Goal: Task Accomplishment & Management: Complete application form

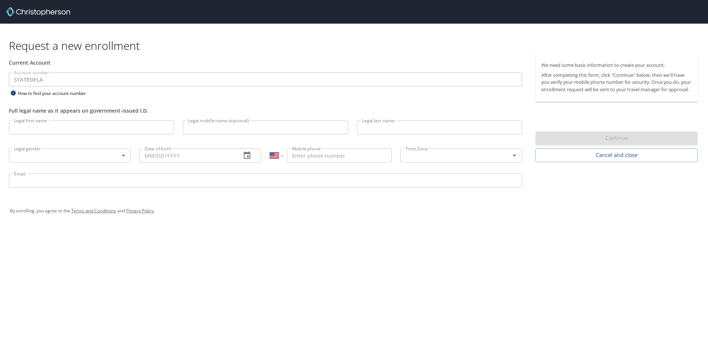
select select "US"
click at [79, 128] on input "Legal first name" at bounding box center [91, 127] width 165 height 14
type input "[PERSON_NAME]"
type input "C"
type input "Borne"
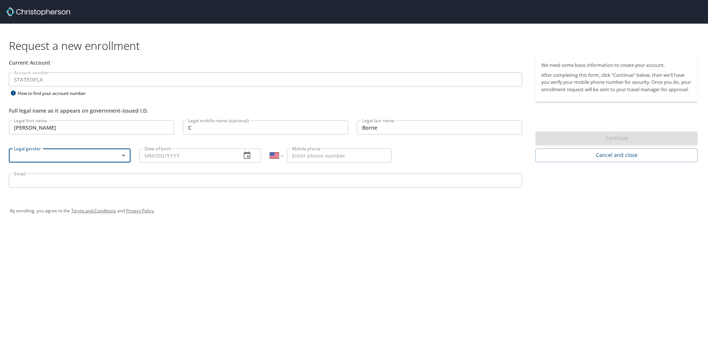
click at [125, 156] on body "Request a new enrollment Current Account Account number STATEOFLA Account numbe…" at bounding box center [354, 174] width 708 height 349
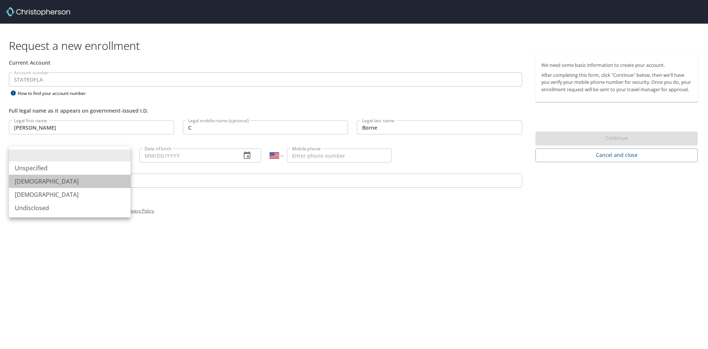
click at [100, 177] on li "Male" at bounding box center [70, 180] width 122 height 13
type input "Male"
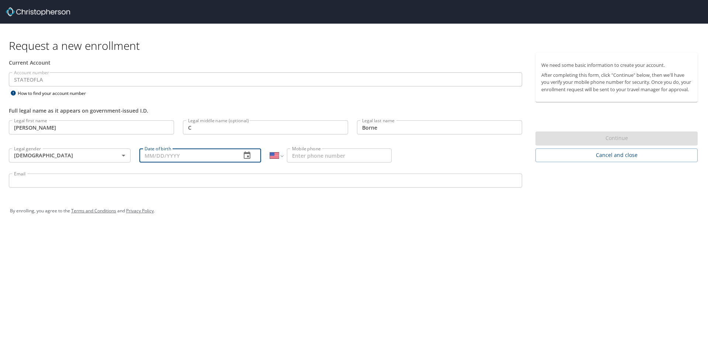
click at [189, 156] on input "Date of birth" at bounding box center [187, 155] width 96 height 14
type input "08/27/1979"
click at [309, 154] on input "Mobile phone" at bounding box center [339, 155] width 105 height 14
type input "(337) 940-1006"
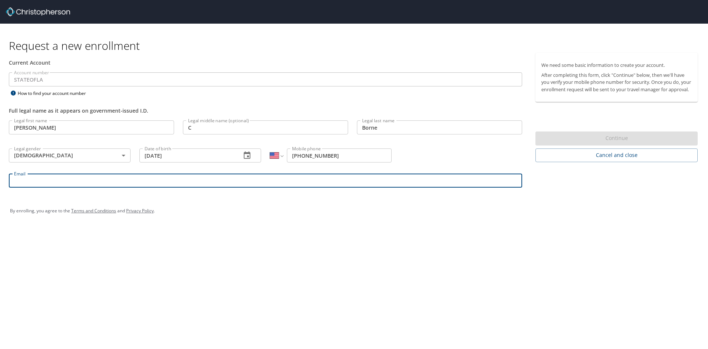
click at [248, 181] on input "Email" at bounding box center [265, 180] width 513 height 14
type input "josephborne@cltcc.edu"
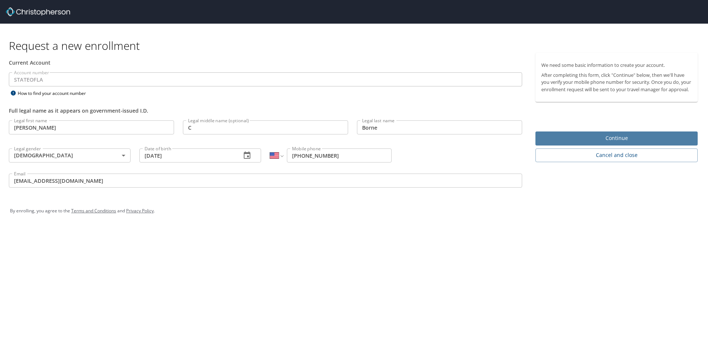
click at [621, 141] on span "Continue" at bounding box center [617, 138] width 150 height 9
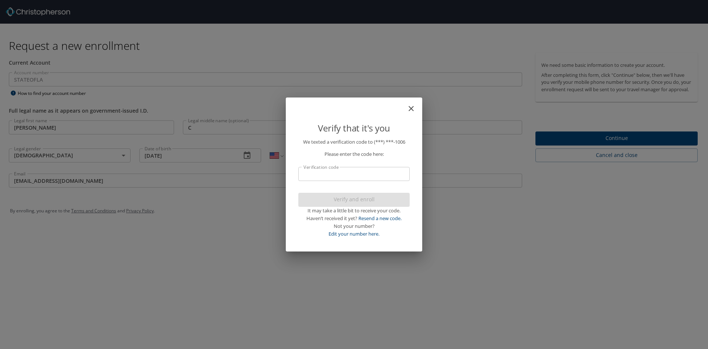
click at [368, 174] on input "Verification code" at bounding box center [353, 174] width 111 height 14
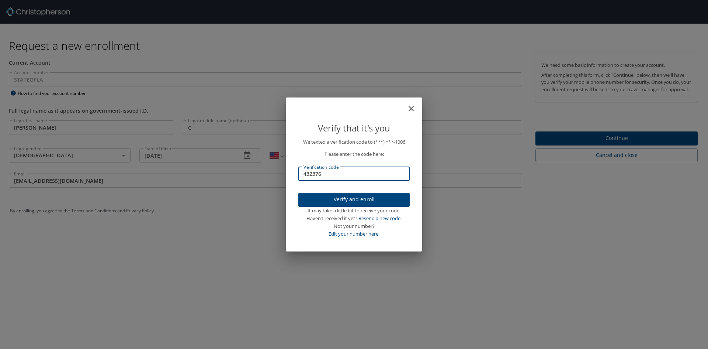
type input "432376"
click at [367, 198] on span "Verify and enroll" at bounding box center [354, 199] width 100 height 9
click at [361, 201] on div at bounding box center [354, 157] width 708 height 384
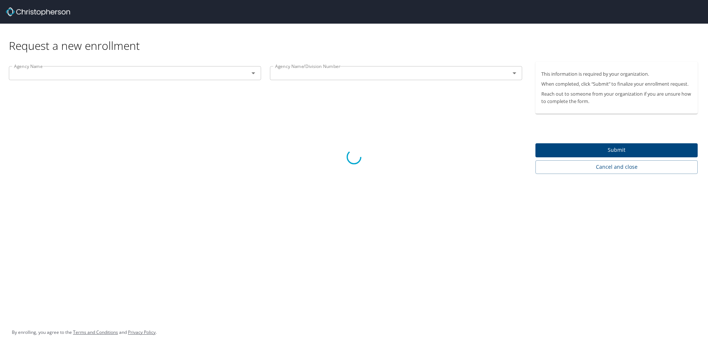
click at [255, 75] on div at bounding box center [354, 157] width 708 height 384
click at [151, 73] on div at bounding box center [354, 157] width 708 height 384
click at [255, 74] on div at bounding box center [354, 157] width 708 height 384
click at [228, 73] on div at bounding box center [354, 157] width 708 height 384
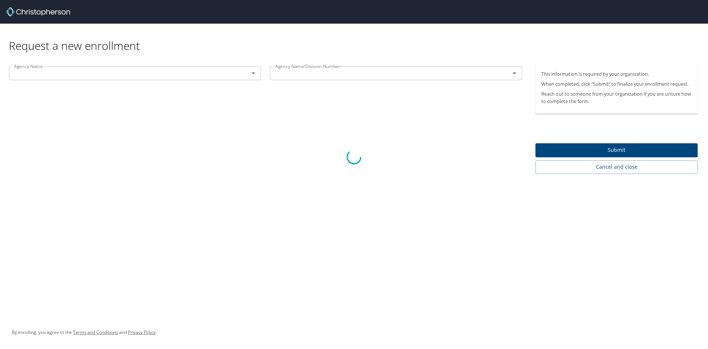
click at [250, 73] on div at bounding box center [354, 157] width 708 height 384
click at [251, 75] on div at bounding box center [354, 157] width 708 height 384
click at [155, 121] on div at bounding box center [354, 157] width 708 height 384
click at [255, 72] on div at bounding box center [354, 157] width 708 height 384
click at [239, 70] on div at bounding box center [354, 157] width 708 height 384
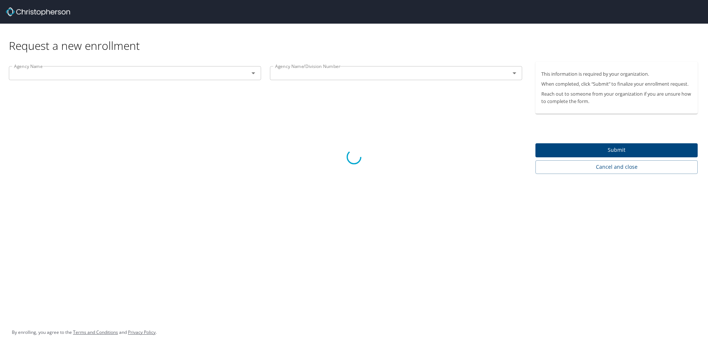
click at [220, 75] on div at bounding box center [354, 157] width 708 height 384
click at [253, 70] on div at bounding box center [354, 157] width 708 height 384
click at [253, 73] on div at bounding box center [354, 157] width 708 height 384
click at [188, 78] on div at bounding box center [354, 157] width 708 height 384
click at [179, 75] on div at bounding box center [354, 157] width 708 height 384
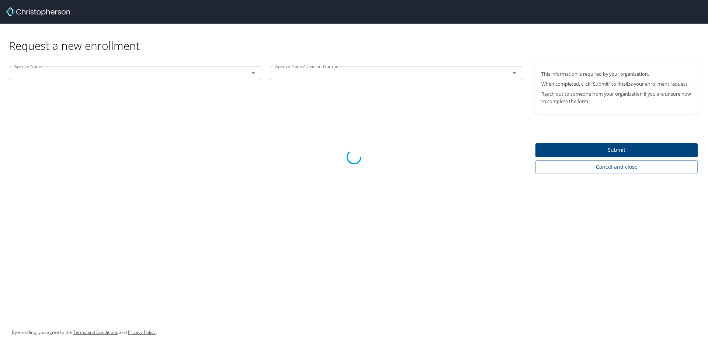
click at [179, 73] on div at bounding box center [354, 157] width 708 height 384
click at [197, 70] on div at bounding box center [354, 157] width 708 height 384
click at [255, 72] on div at bounding box center [354, 157] width 708 height 384
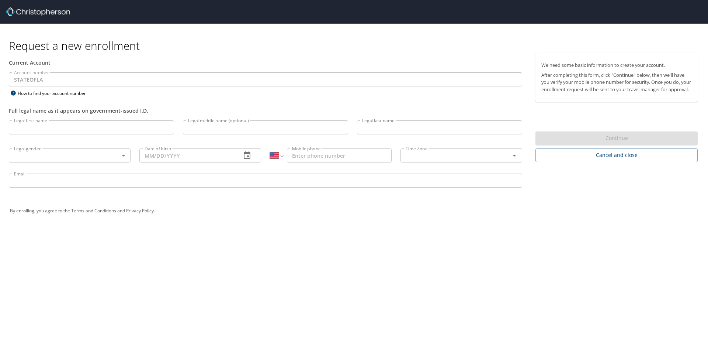
select select "US"
click at [88, 129] on input "Legal first name" at bounding box center [91, 127] width 165 height 14
type input "Joseph"
click at [219, 128] on input "Legal middle name (optional)" at bounding box center [265, 127] width 165 height 14
type input "C"
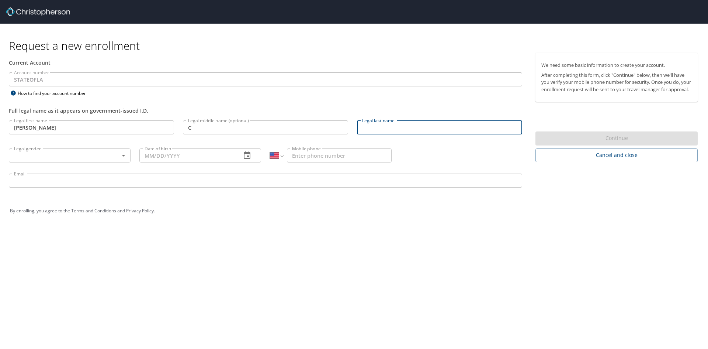
click at [416, 129] on input "Legal last name" at bounding box center [439, 127] width 165 height 14
type input "Borne"
click at [41, 155] on body "Request a new enrollment Current Account Account number STATEOFLA Account numbe…" at bounding box center [354, 174] width 708 height 349
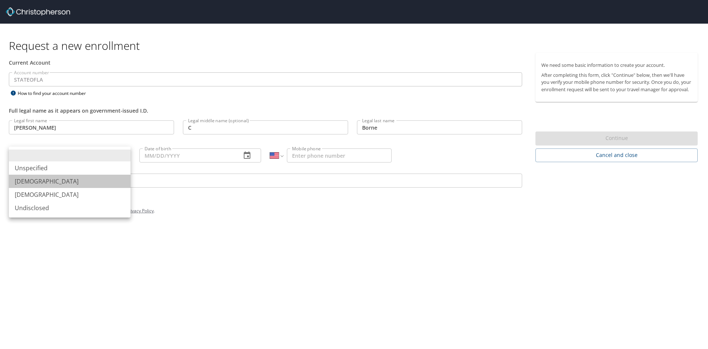
drag, startPoint x: 49, startPoint y: 183, endPoint x: 134, endPoint y: 170, distance: 85.4
click at [49, 182] on li "Male" at bounding box center [70, 180] width 122 height 13
type input "Male"
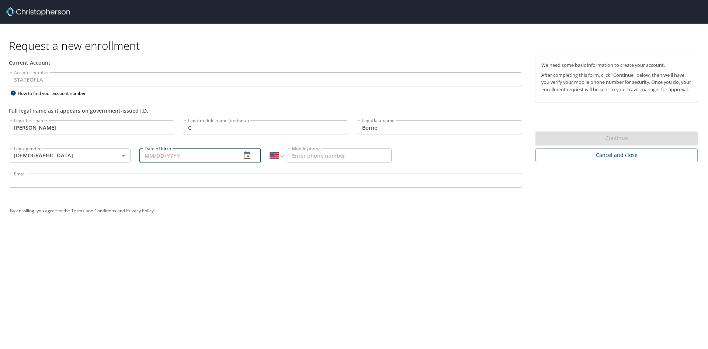
click at [158, 155] on input "Date of birth" at bounding box center [187, 155] width 96 height 14
type input "08/27/1979"
click at [310, 156] on input "Mobile phone" at bounding box center [339, 155] width 105 height 14
type input "(337) 940-1006"
click at [170, 177] on input "Email" at bounding box center [265, 180] width 513 height 14
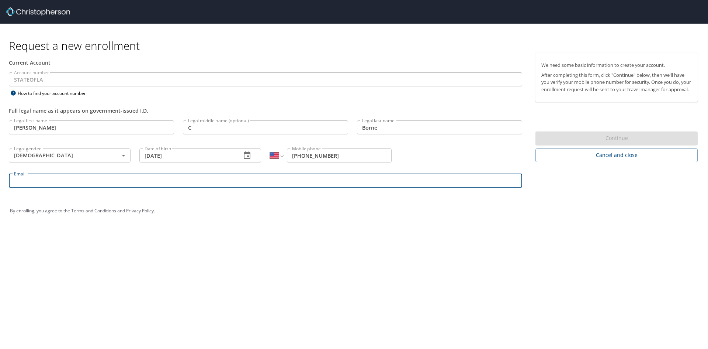
type input "josephborne@cltcc.edu"
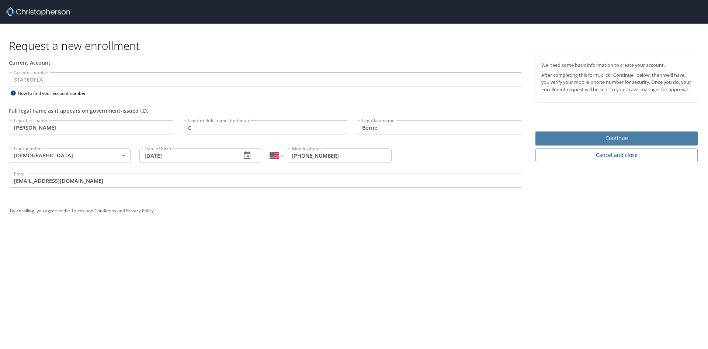
click at [606, 141] on span "Continue" at bounding box center [617, 138] width 150 height 9
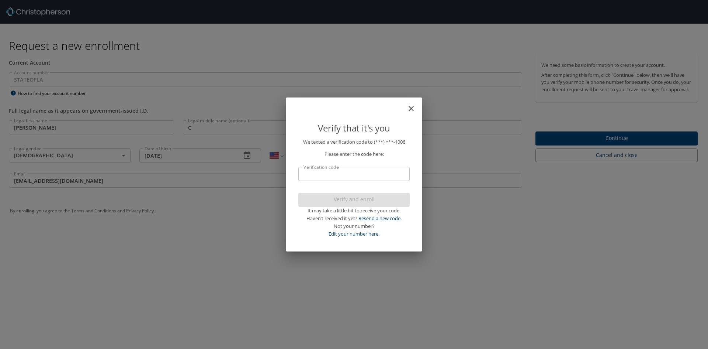
click at [367, 173] on input "Verification code" at bounding box center [353, 174] width 111 height 14
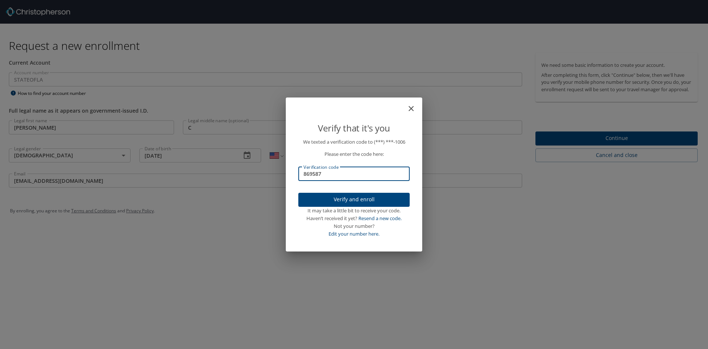
type input "869587"
click at [351, 200] on span "Verify and enroll" at bounding box center [354, 199] width 100 height 9
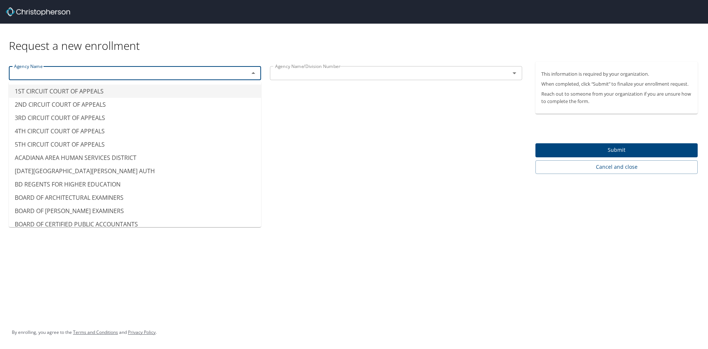
click at [208, 76] on input "text" at bounding box center [124, 73] width 226 height 10
type input "t"
type input "T"
type input "E"
type input "C"
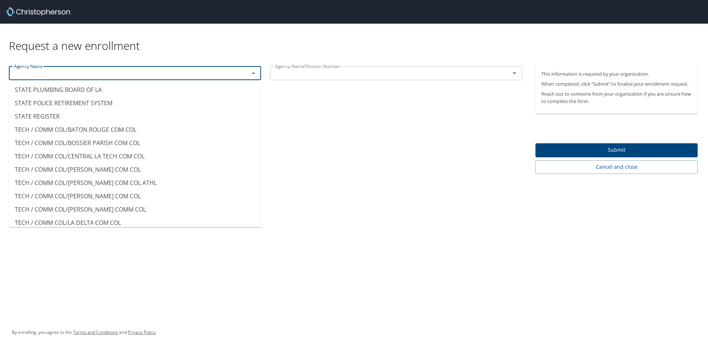
scroll to position [5902, 0]
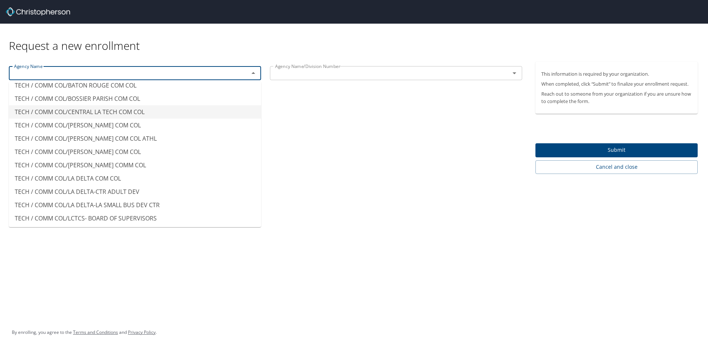
click at [159, 115] on li "TECH / COMM COL/CENTRAL LA TECH COM COL" at bounding box center [135, 111] width 252 height 13
type input "TECH / COMM COL/CENTRAL LA TECH COM COL"
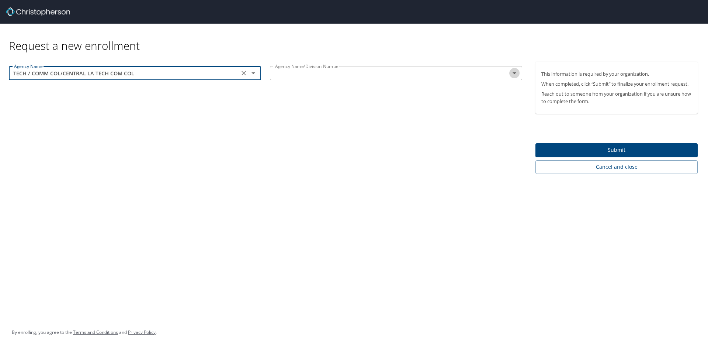
click at [511, 75] on icon "Open" at bounding box center [514, 73] width 9 height 9
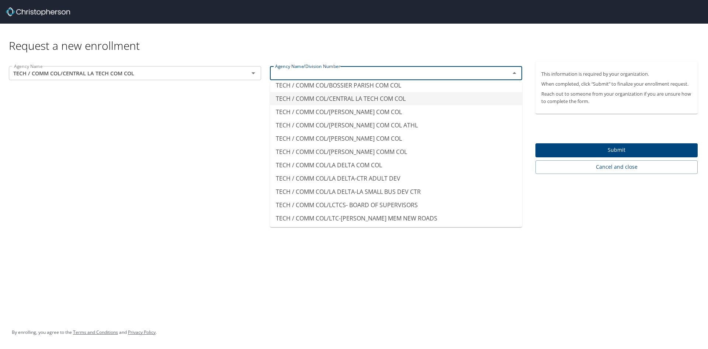
click at [377, 103] on li "TECH / COMM COL/CENTRAL LA TECH COM COL" at bounding box center [396, 98] width 252 height 13
type input "TECH / COMM COL/CENTRAL LA TECH COM COL"
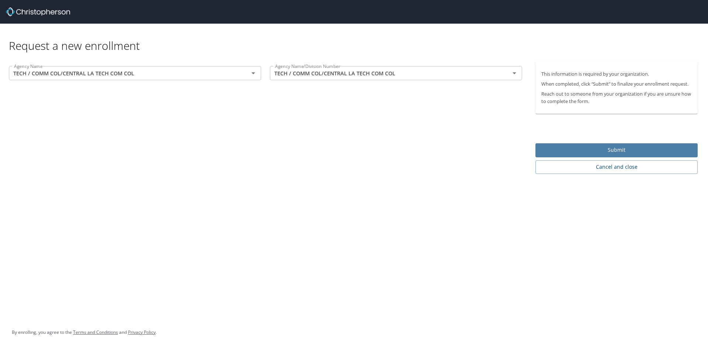
click at [611, 149] on span "Submit" at bounding box center [617, 149] width 150 height 9
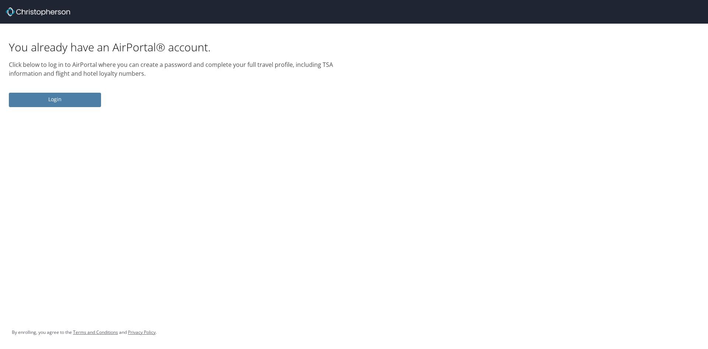
click at [60, 99] on span "Login" at bounding box center [55, 99] width 80 height 9
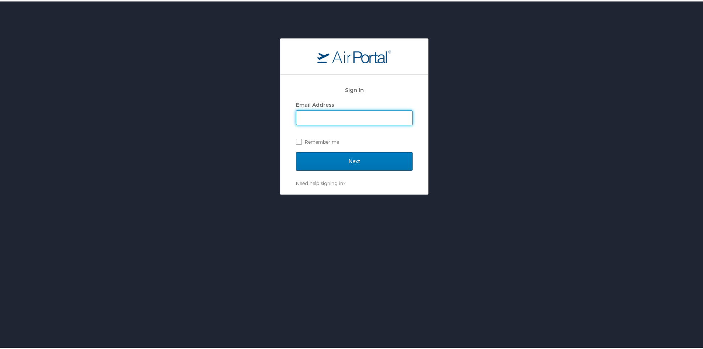
click at [369, 114] on input "Email Address" at bounding box center [354, 116] width 116 height 14
type input "josephborne@cltcc.edu"
click at [296, 142] on label "Remember me" at bounding box center [354, 140] width 117 height 11
click at [296, 142] on input "Remember me" at bounding box center [298, 139] width 5 height 5
checkbox input "true"
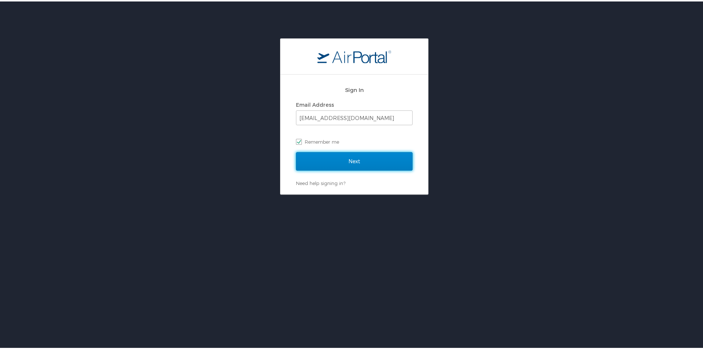
click at [359, 161] on input "Next" at bounding box center [354, 159] width 117 height 18
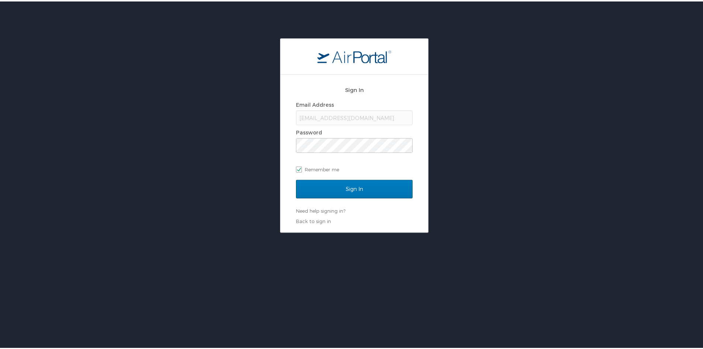
click at [325, 205] on div "Sign In" at bounding box center [354, 192] width 117 height 28
click at [326, 210] on link "Need help signing in?" at bounding box center [320, 209] width 49 height 6
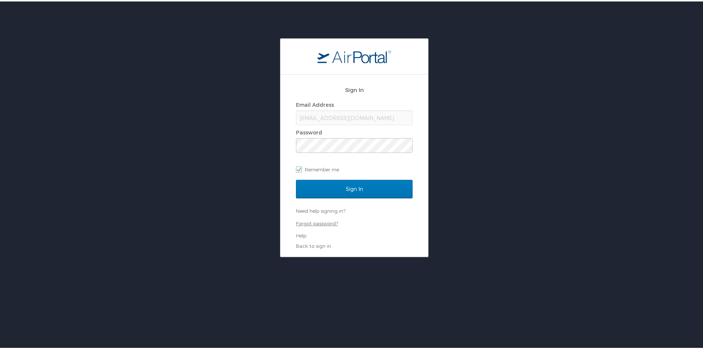
click at [326, 221] on link "Forgot password?" at bounding box center [317, 222] width 42 height 6
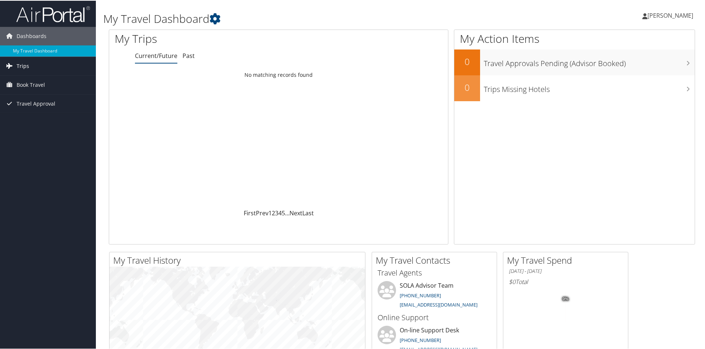
click at [36, 62] on link "Trips" at bounding box center [48, 65] width 96 height 18
click at [39, 115] on span "Book Travel" at bounding box center [31, 117] width 28 height 18
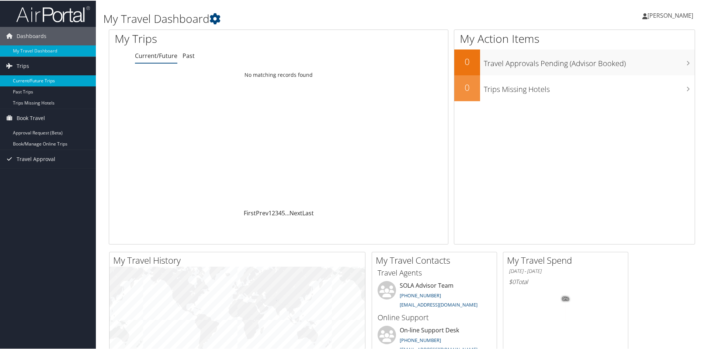
click at [36, 80] on link "Current/Future Trips" at bounding box center [48, 80] width 96 height 11
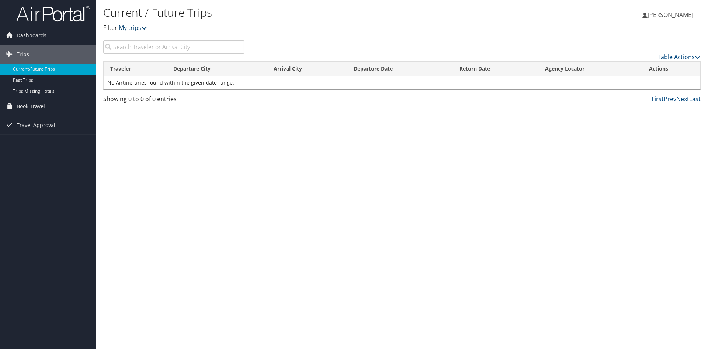
click at [144, 26] on icon at bounding box center [144, 28] width 6 height 6
click at [23, 83] on link "Past Trips" at bounding box center [48, 80] width 96 height 11
click at [47, 66] on link "Current/Future Trips" at bounding box center [48, 68] width 96 height 11
